Goal: Task Accomplishment & Management: Manage account settings

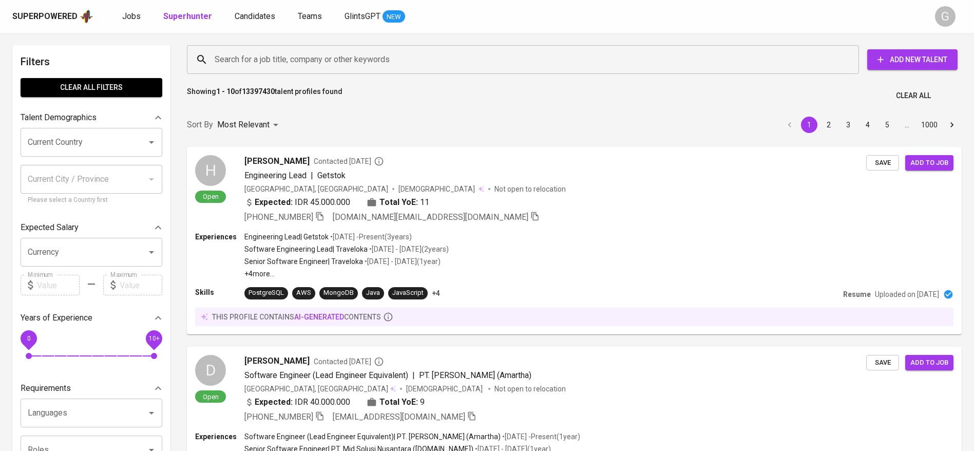
click at [180, 52] on div "Search for a job title, company or other keywords Search for a job title, compa…" at bounding box center [572, 59] width 787 height 45
click at [245, 59] on input "Search for a job title, company or other keywords" at bounding box center [525, 60] width 627 height 20
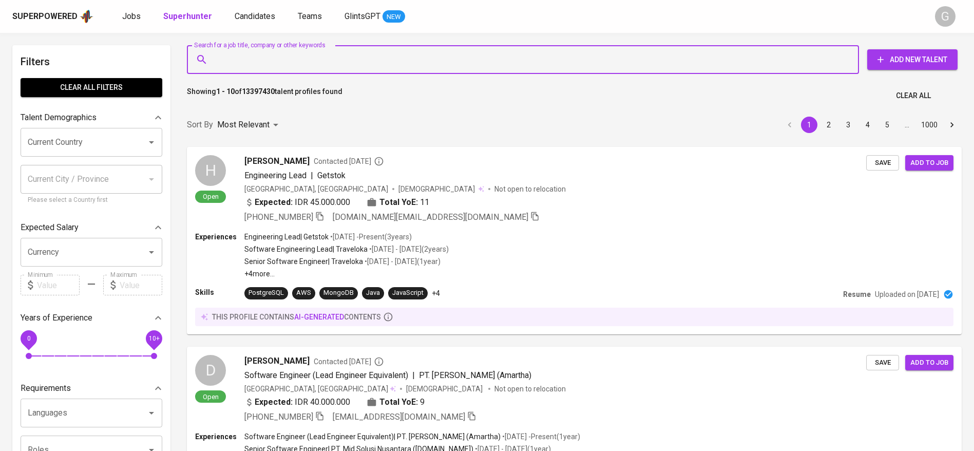
paste input "[EMAIL_ADDRESS][DOMAIN_NAME]"
type input "[EMAIL_ADDRESS][DOMAIN_NAME]"
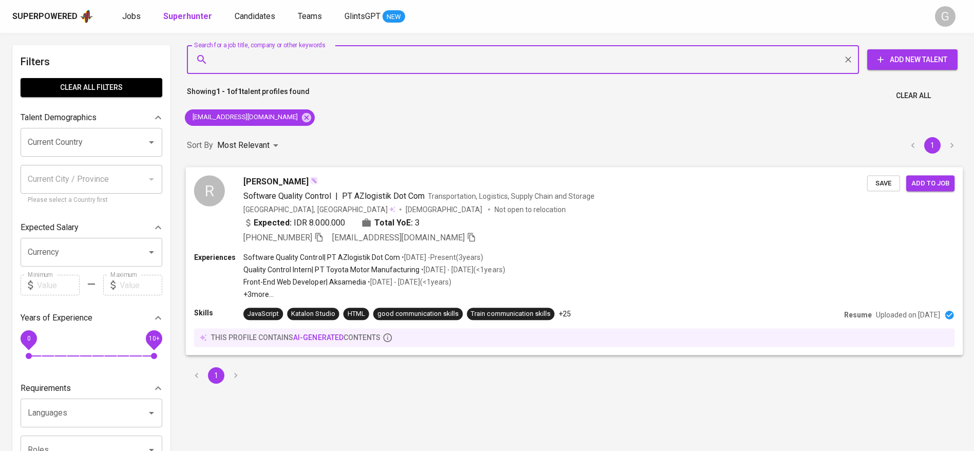
click at [891, 184] on span "Save" at bounding box center [883, 183] width 23 height 12
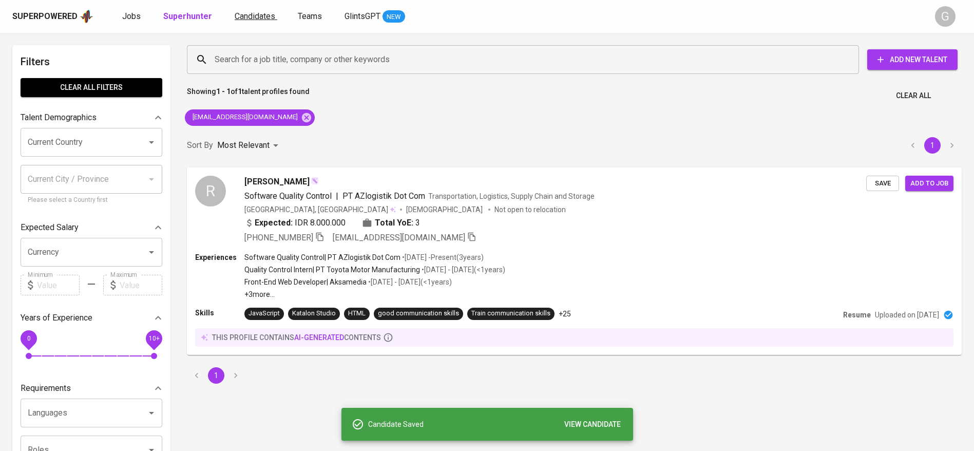
click at [248, 17] on span "Candidates" at bounding box center [255, 16] width 41 height 10
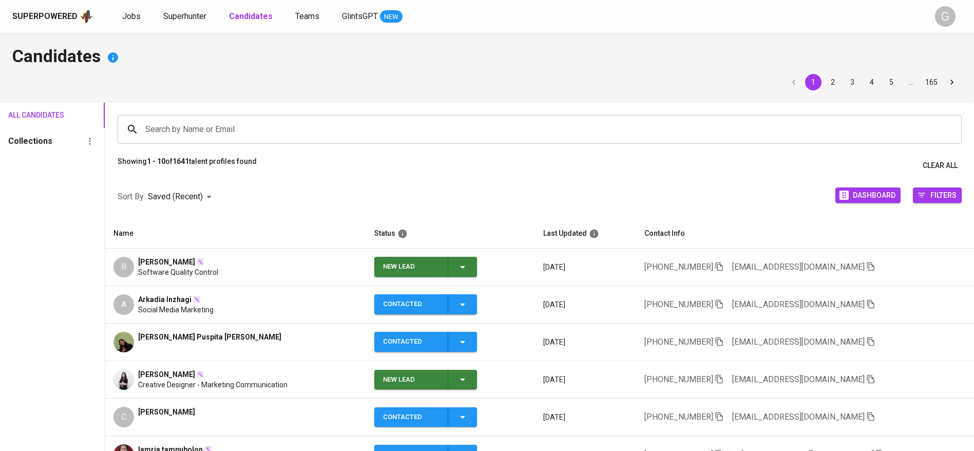
click at [473, 260] on span "New Lead" at bounding box center [425, 267] width 94 height 20
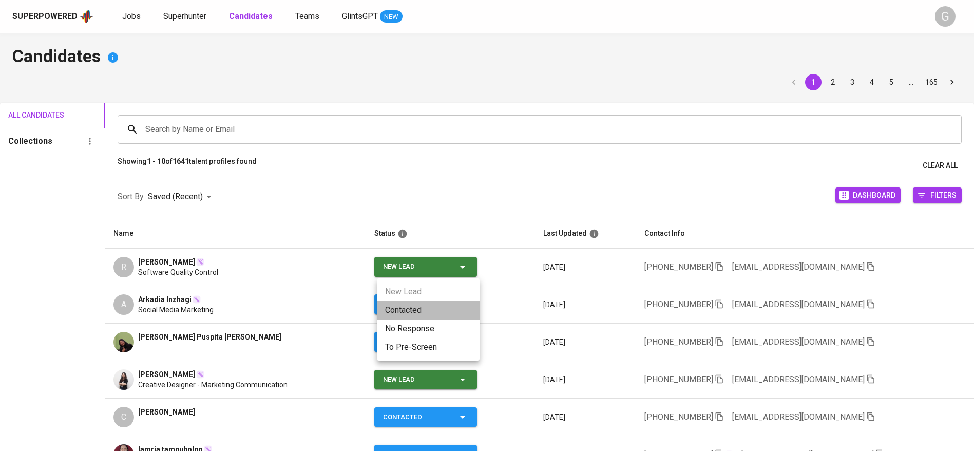
click at [439, 301] on li "Contacted" at bounding box center [428, 310] width 103 height 18
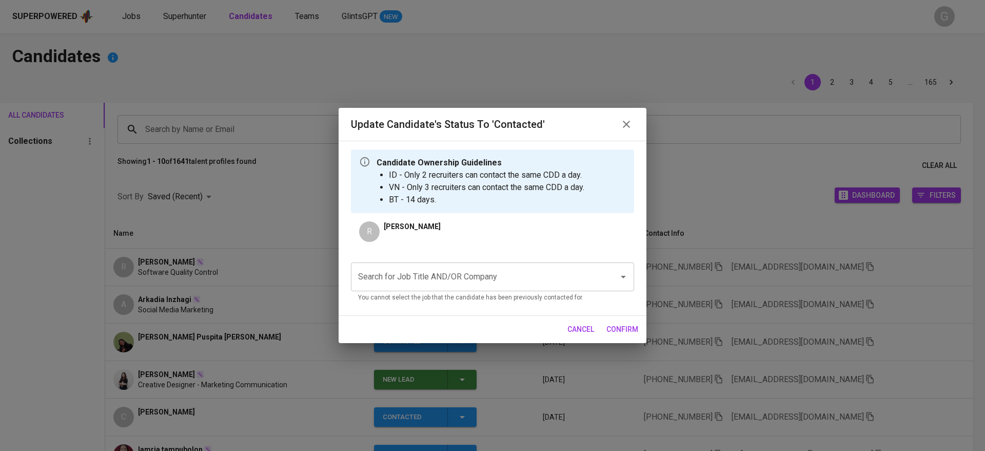
click at [519, 255] on div "Search for Job Title AND/OR Company Search for Job Title AND/OR Company You can…" at bounding box center [492, 280] width 283 height 53
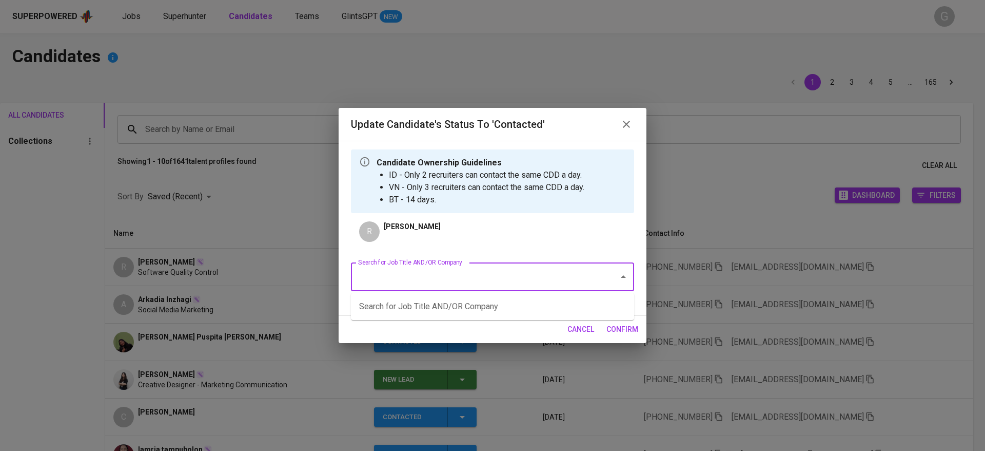
click at [517, 269] on input "Search for Job Title AND/OR Company" at bounding box center [478, 277] width 245 height 20
click at [526, 295] on ul "QA Analyst - Autowealth - JF (AUTOWEALTH PTE LTD)" at bounding box center [492, 306] width 283 height 27
click at [534, 302] on li "QA Analyst - Autowealth - JF (AUTOWEALTH PTE LTD)" at bounding box center [492, 306] width 283 height 18
type input "autowealth"
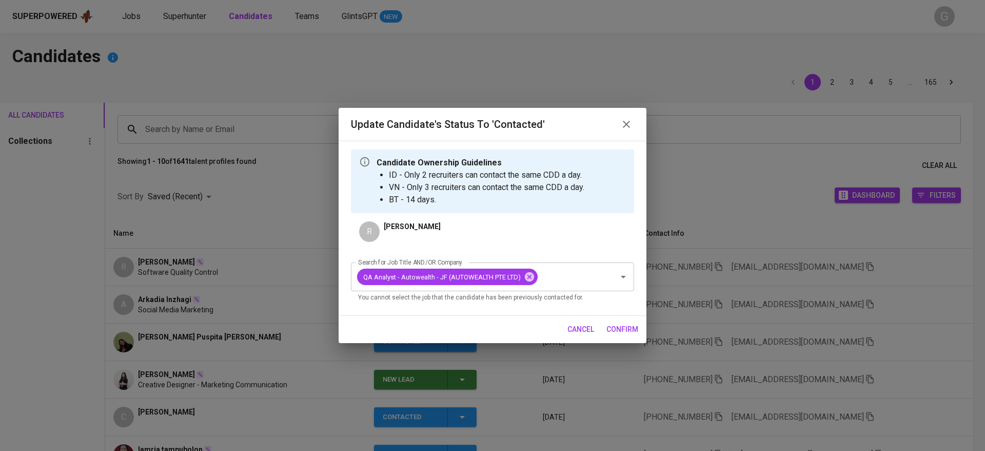
click at [632, 327] on span "confirm" at bounding box center [623, 329] width 32 height 13
